Goal: Check status: Check status

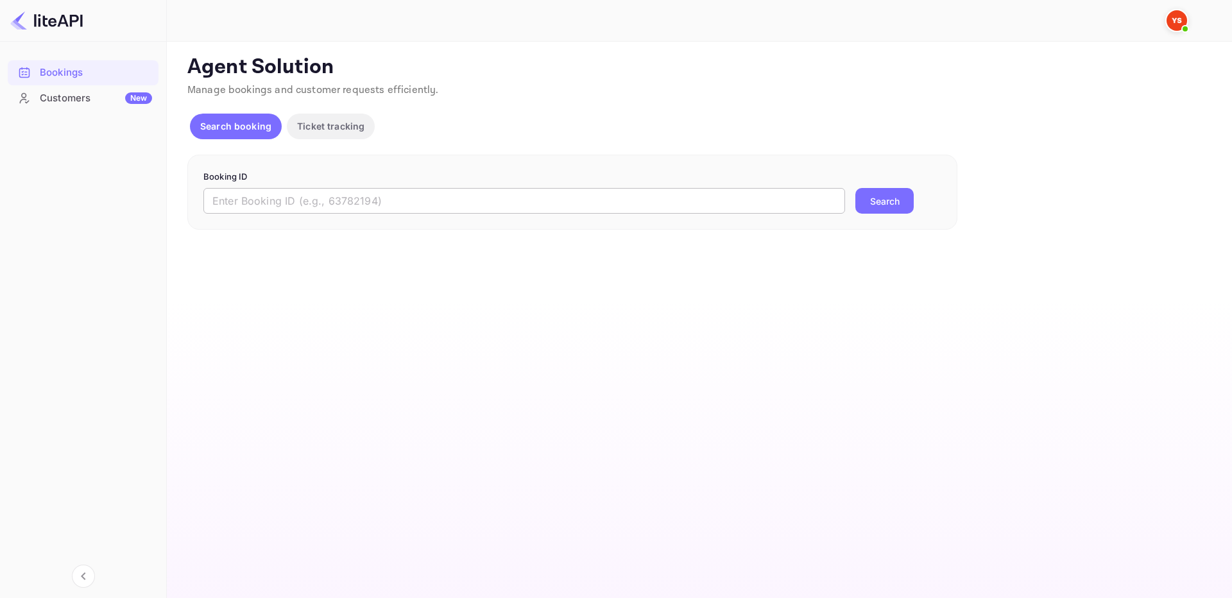
click at [442, 193] on input "text" at bounding box center [524, 201] width 642 height 26
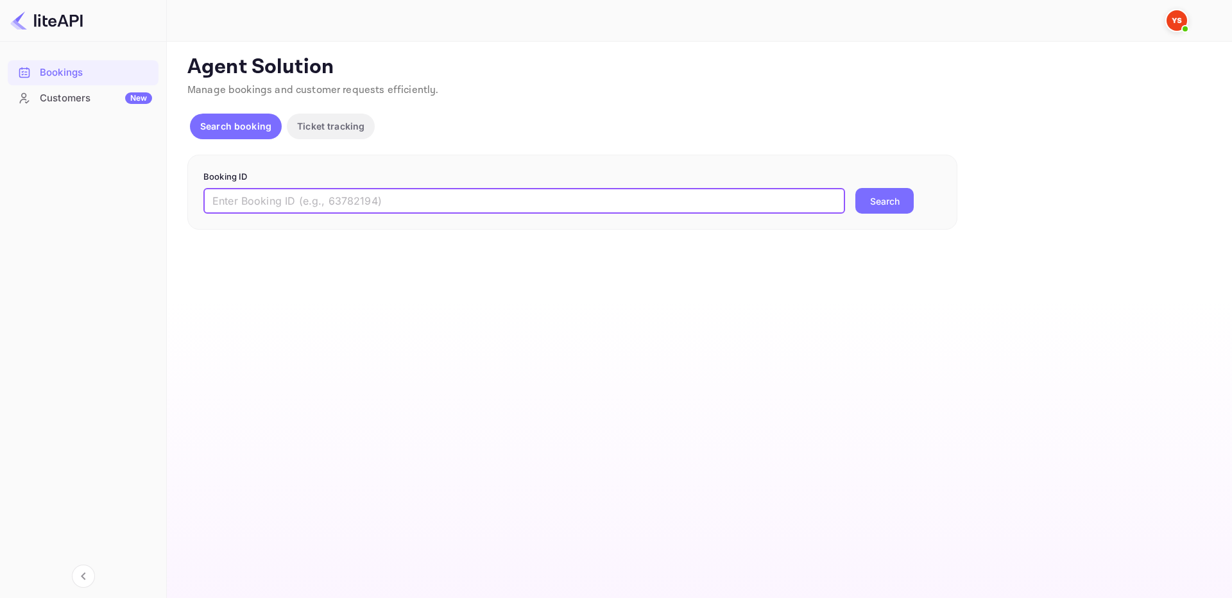
paste input "9248016"
type input "9248016"
click at [910, 202] on button "Search" at bounding box center [885, 201] width 58 height 26
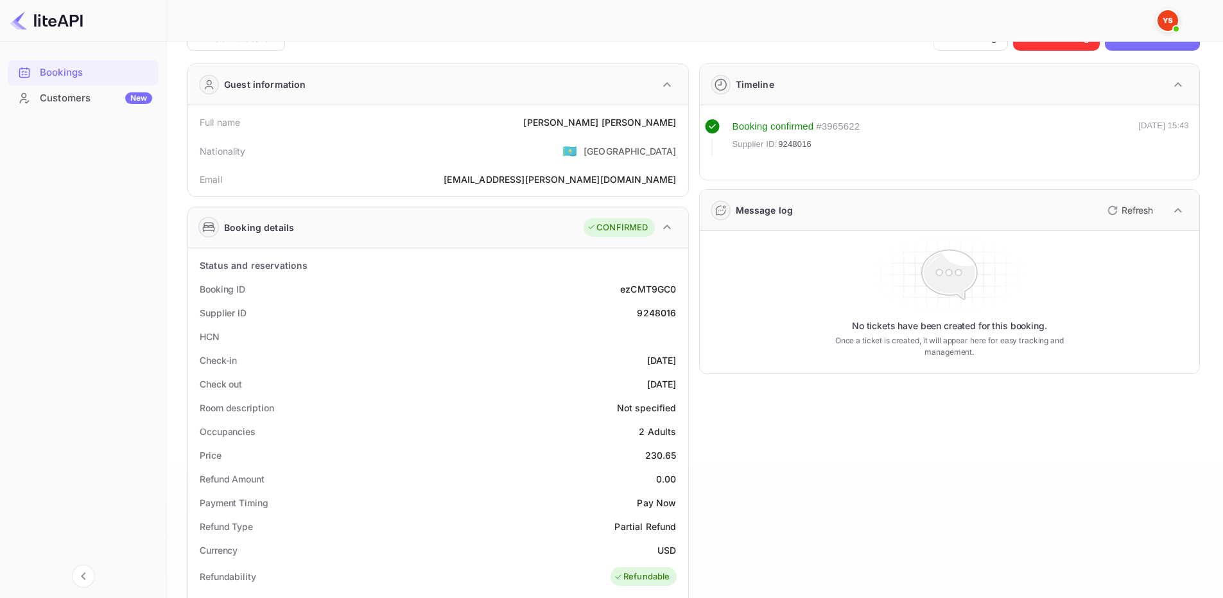
scroll to position [64, 0]
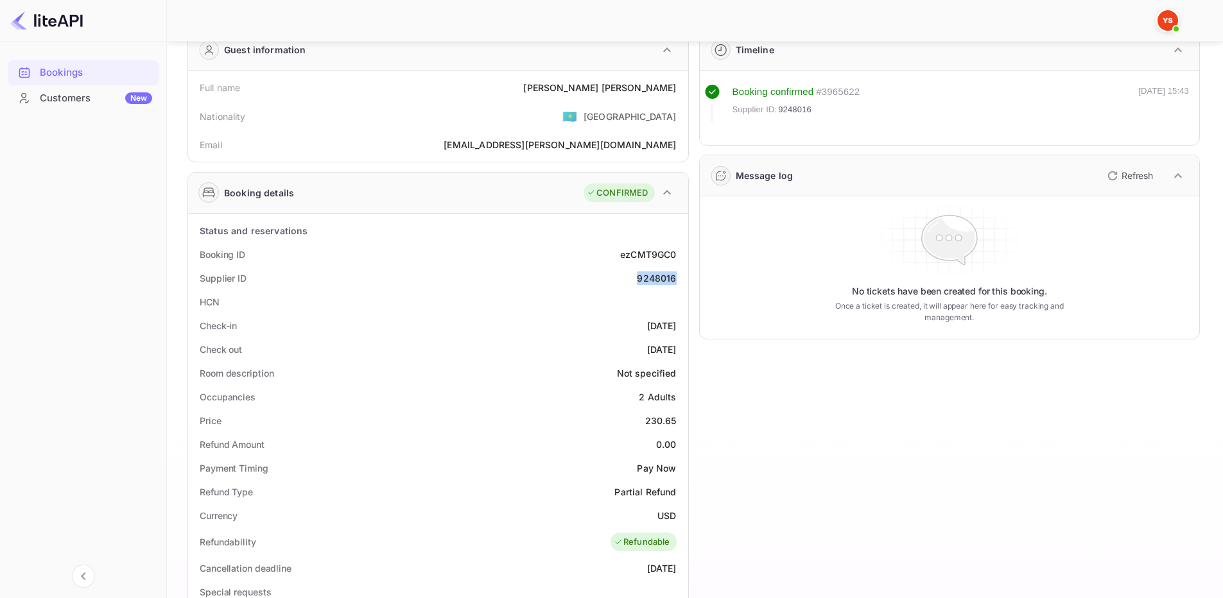
drag, startPoint x: 634, startPoint y: 283, endPoint x: 678, endPoint y: 280, distance: 44.4
click at [678, 281] on div "Supplier ID 9248016" at bounding box center [438, 278] width 490 height 24
copy div "9248016"
drag, startPoint x: 594, startPoint y: 89, endPoint x: 676, endPoint y: 90, distance: 82.8
click at [676, 90] on div "Full name [PERSON_NAME]" at bounding box center [438, 88] width 490 height 24
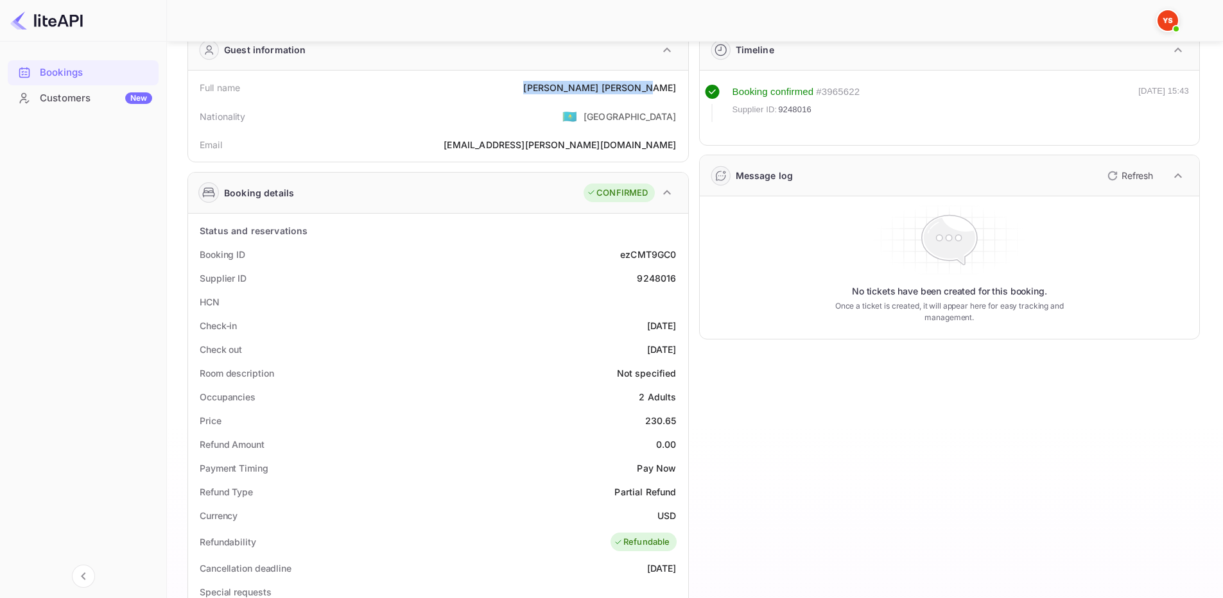
copy div "[PERSON_NAME]"
drag, startPoint x: 637, startPoint y: 285, endPoint x: 680, endPoint y: 274, distance: 44.4
click at [682, 276] on div "Supplier ID 9248016" at bounding box center [438, 278] width 490 height 24
copy div "9248016"
drag, startPoint x: 644, startPoint y: 424, endPoint x: 683, endPoint y: 420, distance: 38.7
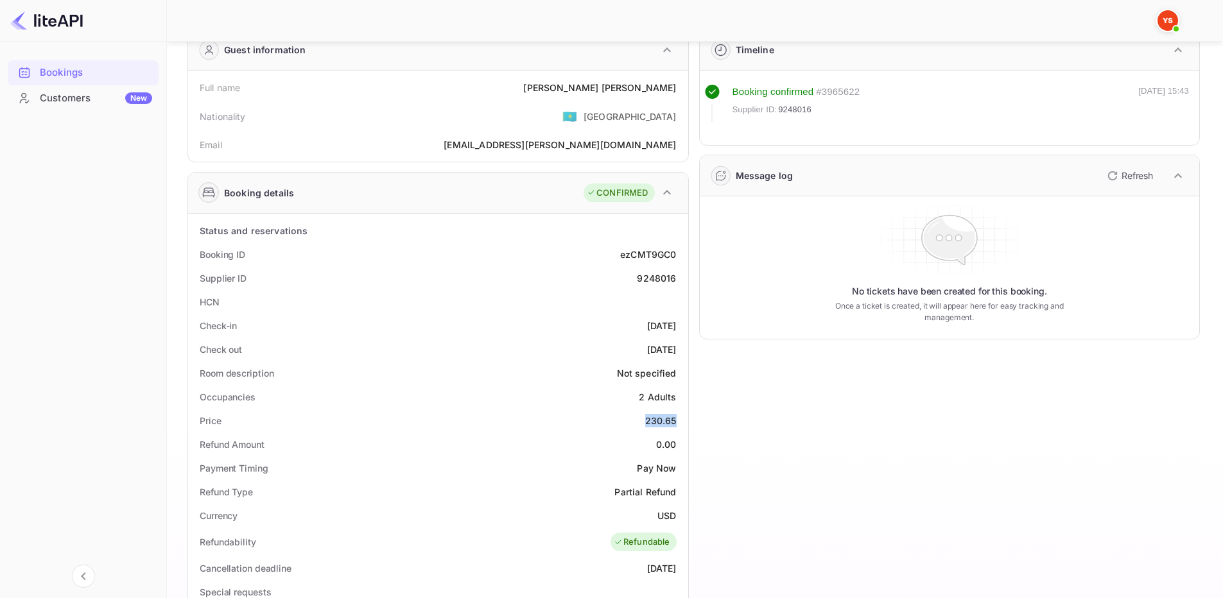
click at [683, 420] on div "Status and reservations Booking ID ezCMT9GC0 Supplier ID 9248016 HCN Check-in […" at bounding box center [438, 567] width 500 height 707
copy div "230.65"
